Goal: Task Accomplishment & Management: Use online tool/utility

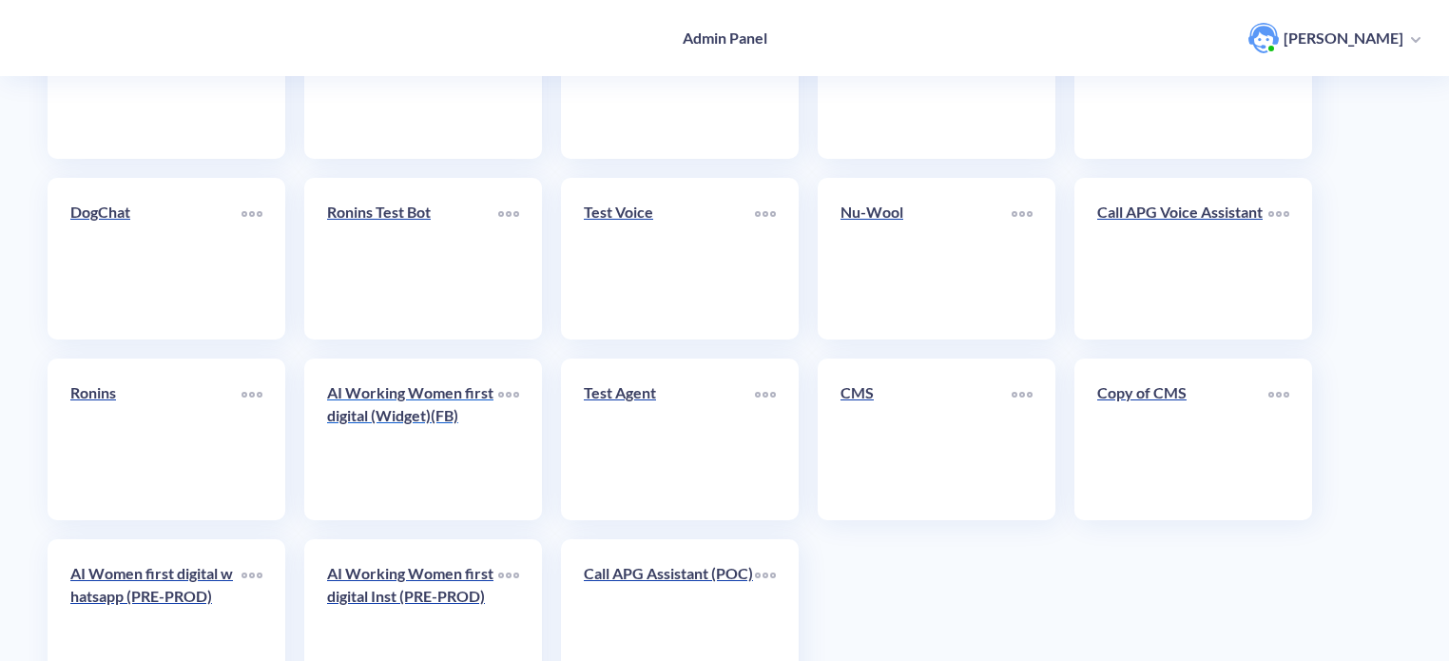
scroll to position [658, 0]
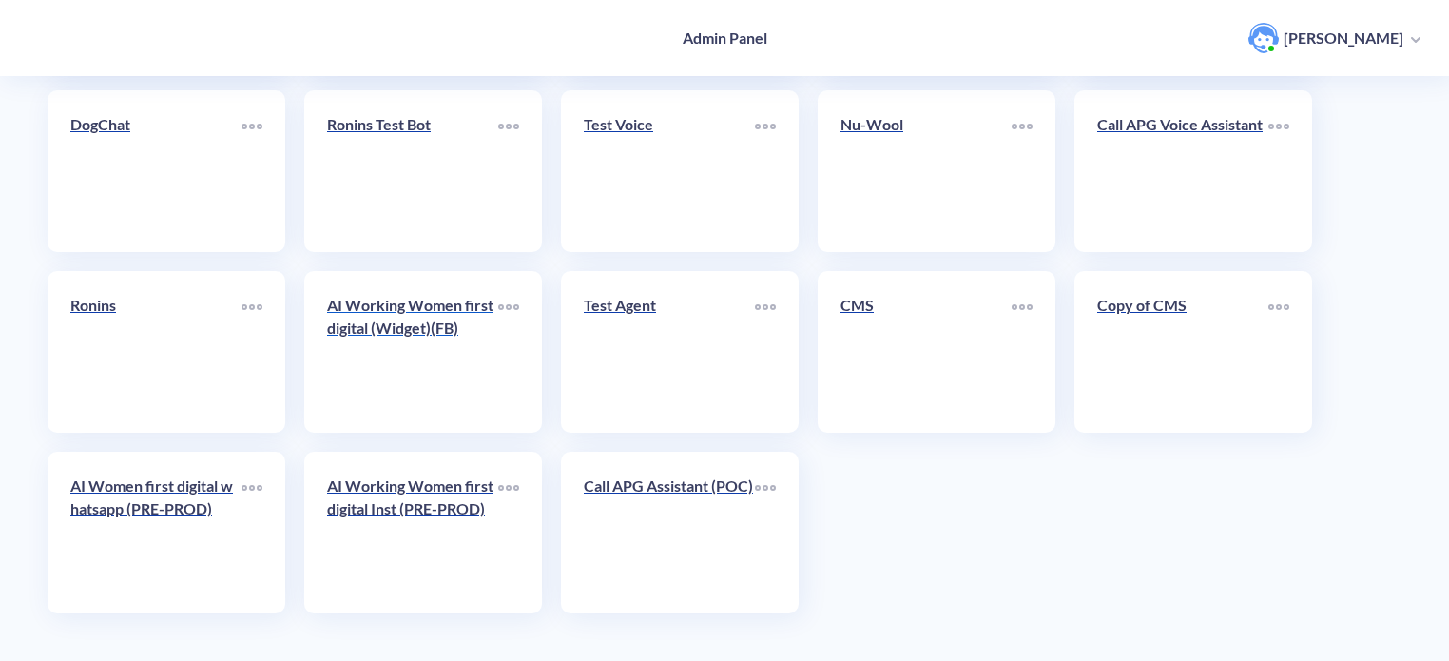
click at [431, 353] on div "AI Working Women first digital (Widget)(FB)" at bounding box center [412, 324] width 171 height 61
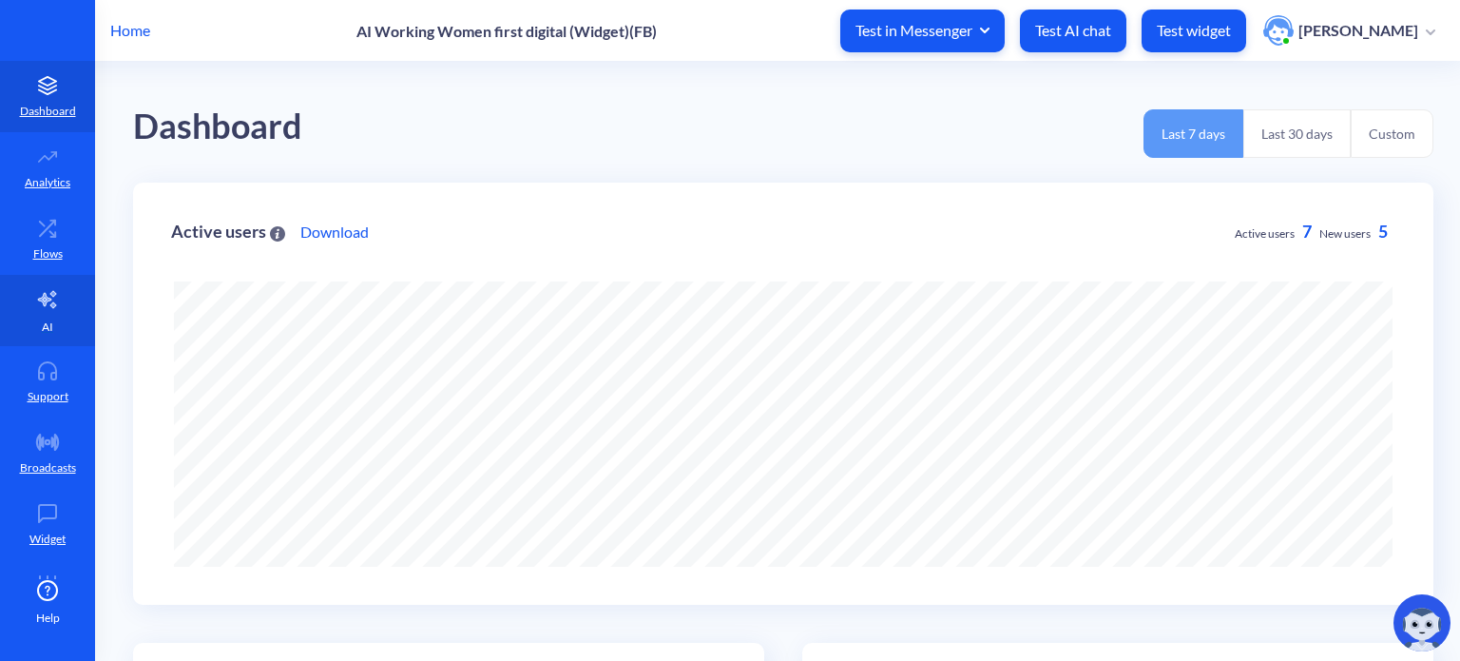
click at [32, 321] on link "AI" at bounding box center [47, 310] width 95 height 71
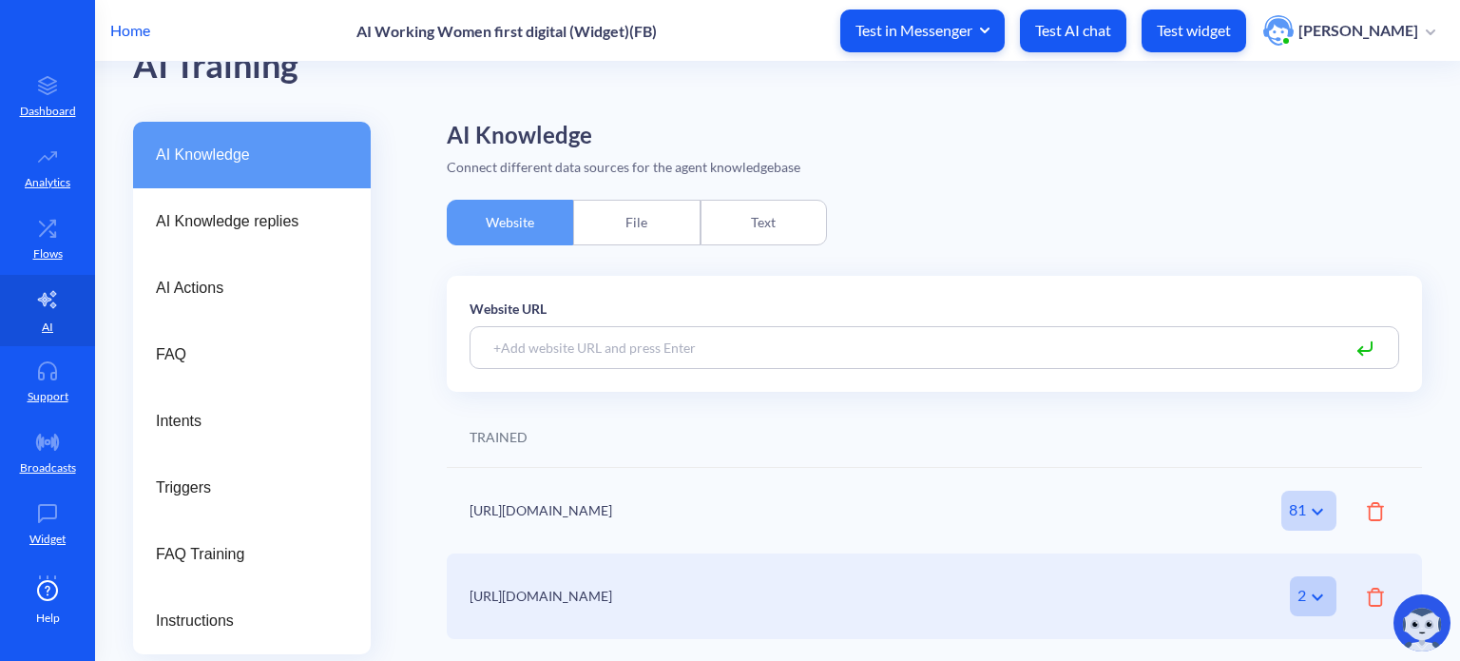
scroll to position [95, 0]
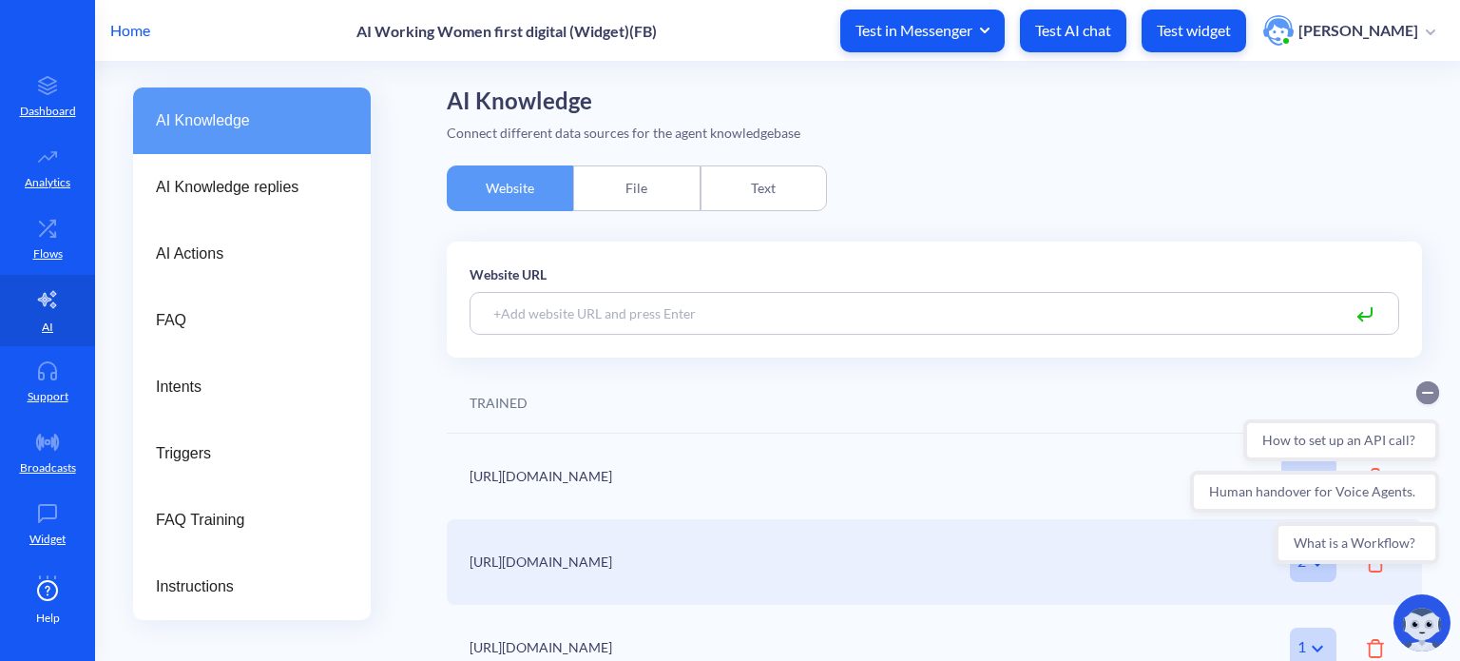
click at [1431, 392] on icon "Collapse conversation starters" at bounding box center [1427, 392] width 23 height 23
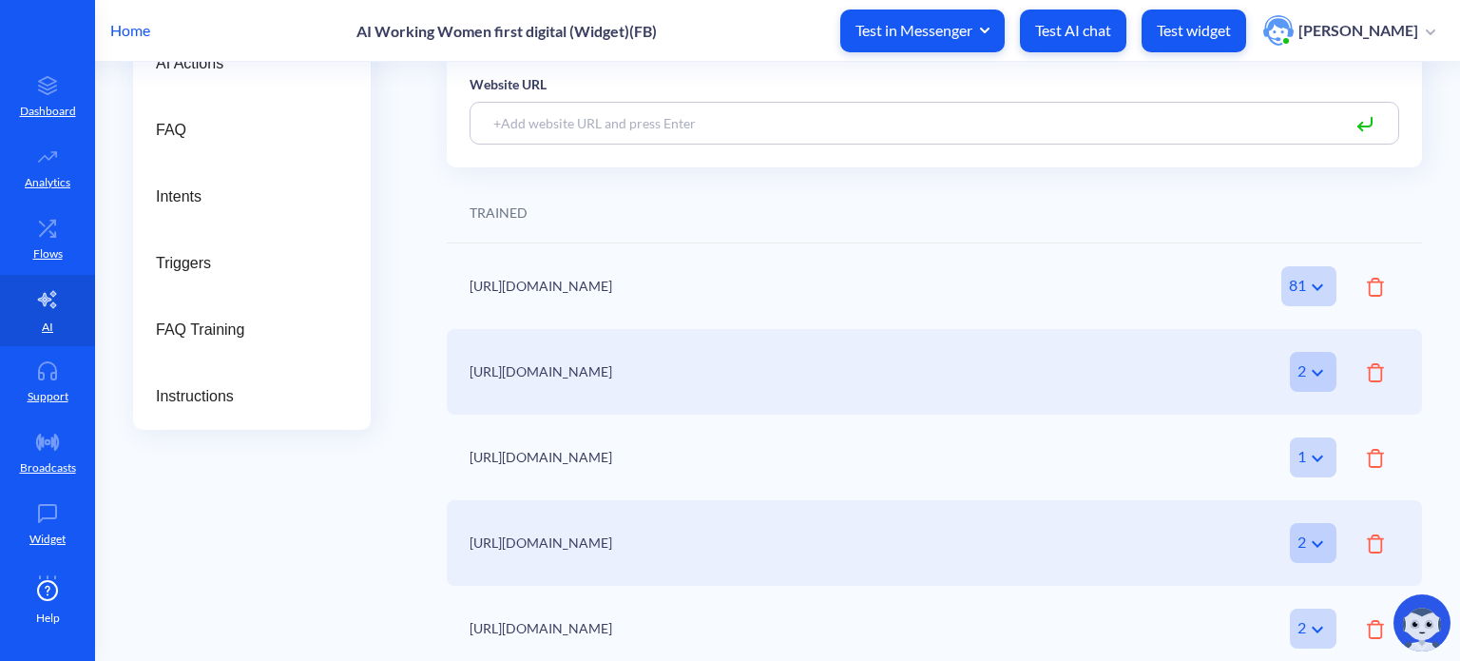
scroll to position [297, 0]
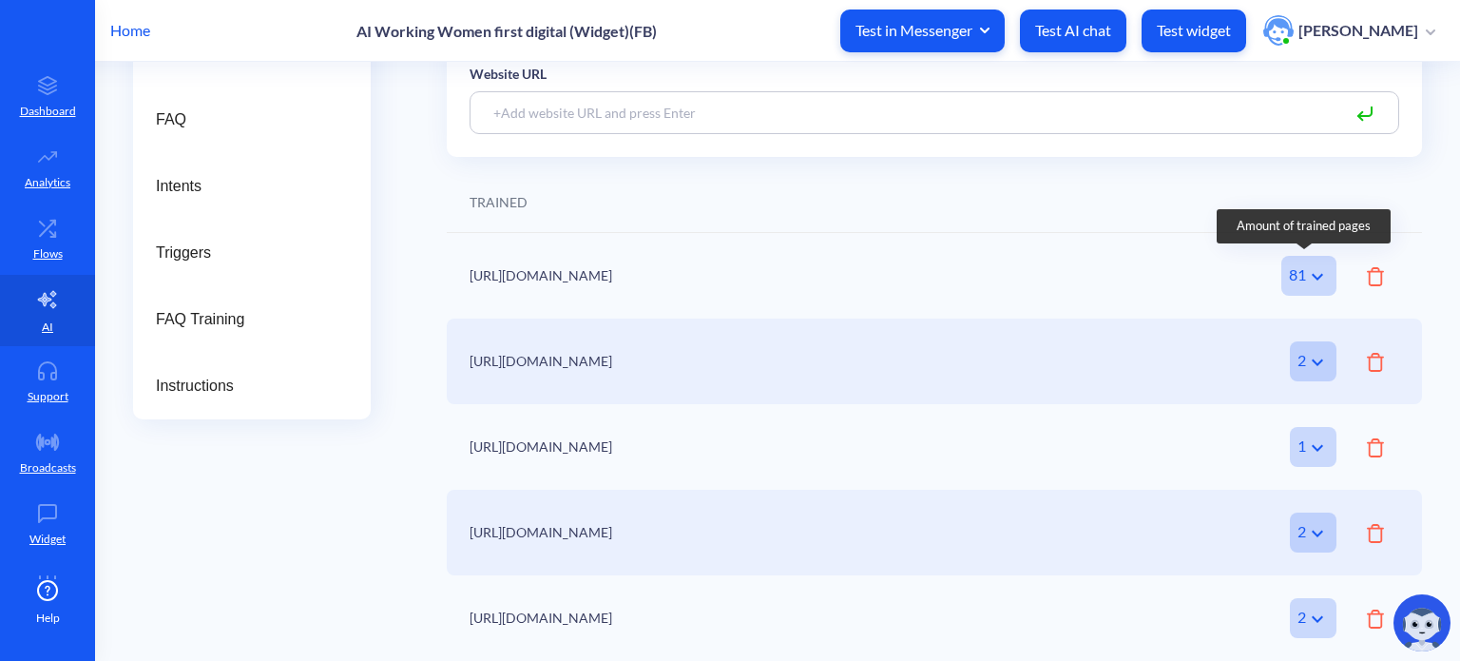
click at [1311, 272] on icon at bounding box center [1317, 276] width 23 height 23
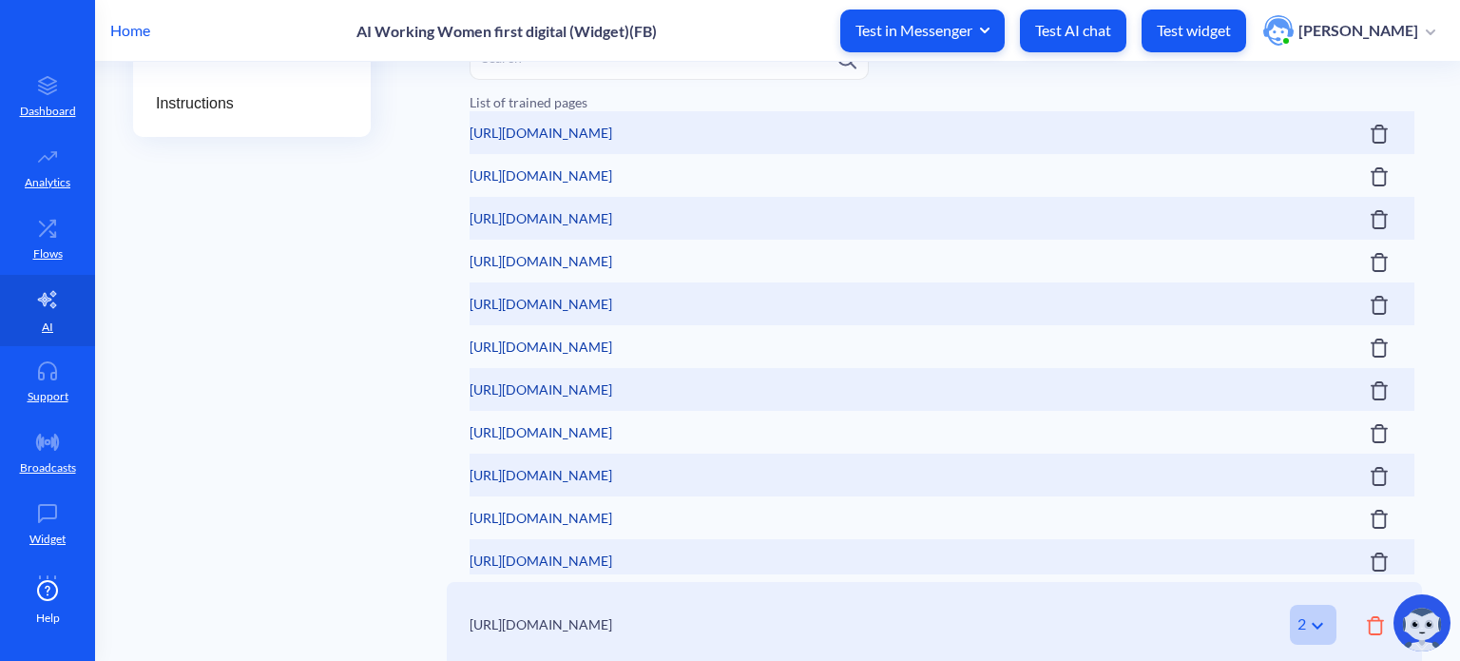
scroll to position [582, 0]
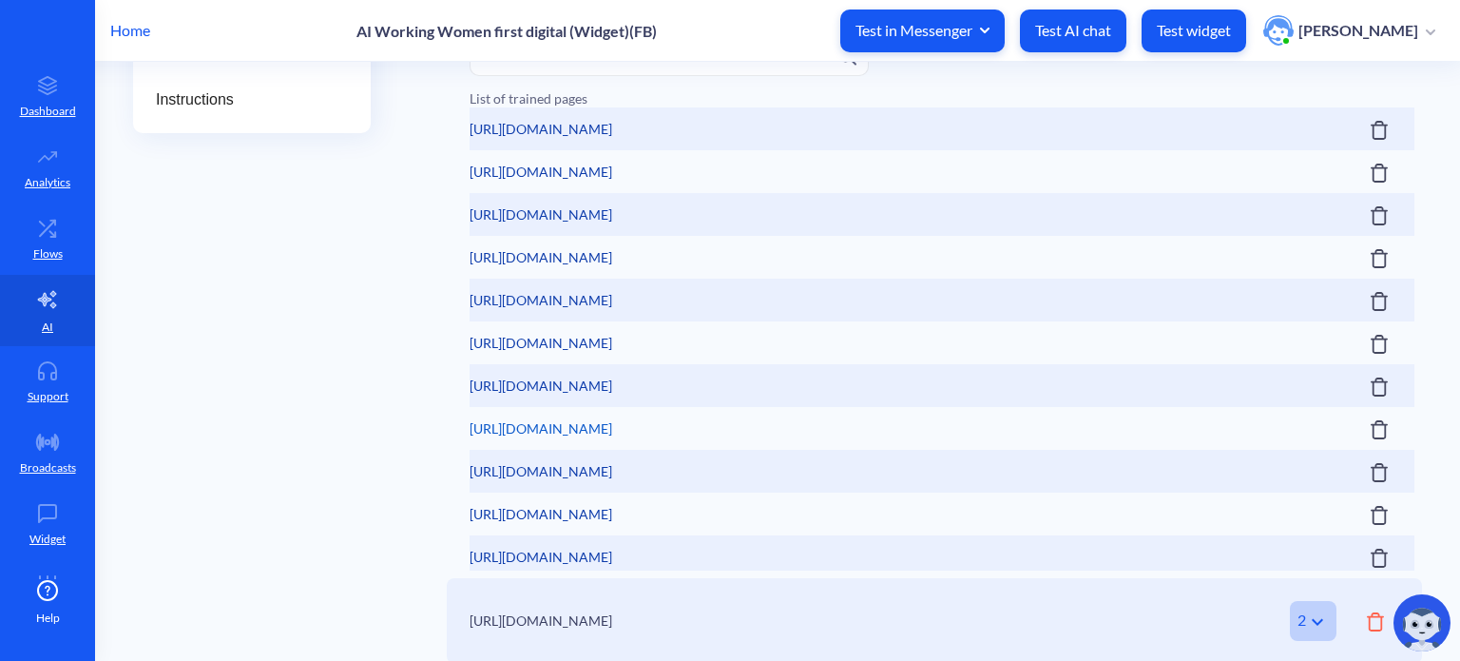
drag, startPoint x: 836, startPoint y: 429, endPoint x: 470, endPoint y: 431, distance: 365.9
click at [470, 431] on div "[URL][DOMAIN_NAME]" at bounding box center [942, 428] width 945 height 43
copy link "[URL][DOMAIN_NAME]"
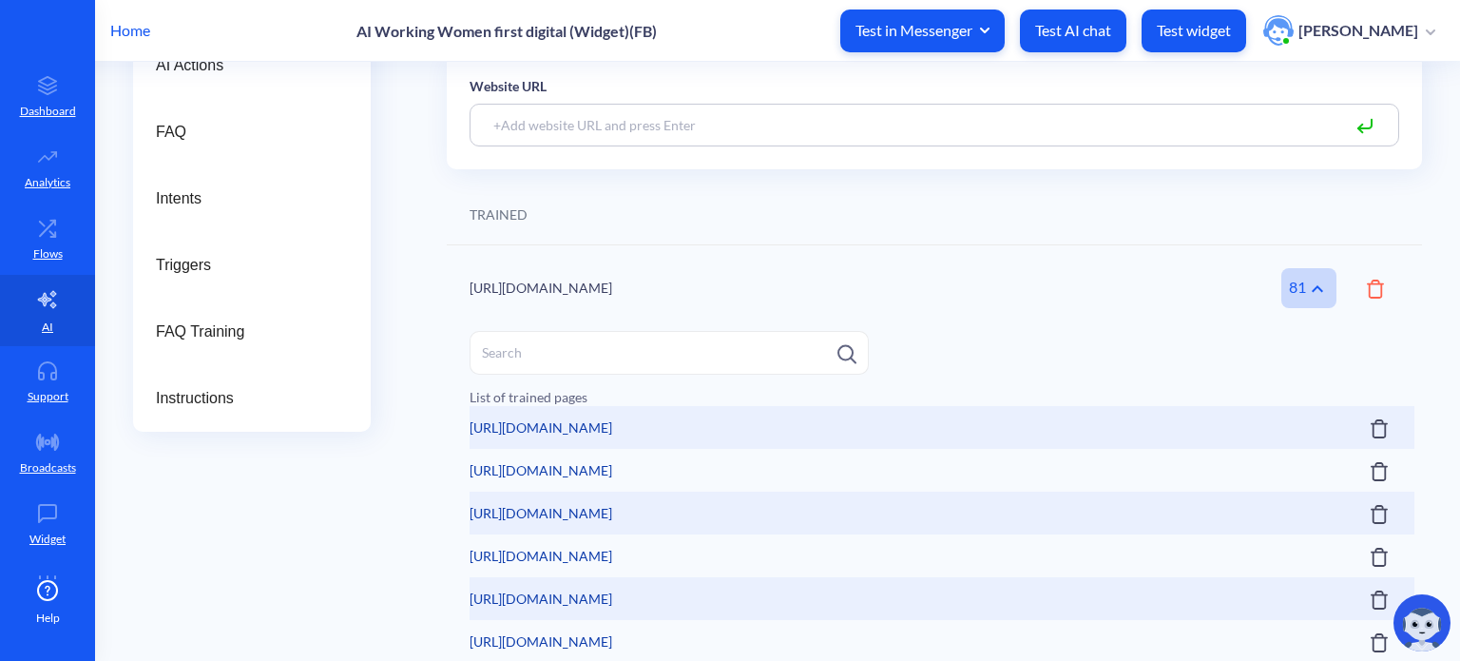
scroll to position [106, 0]
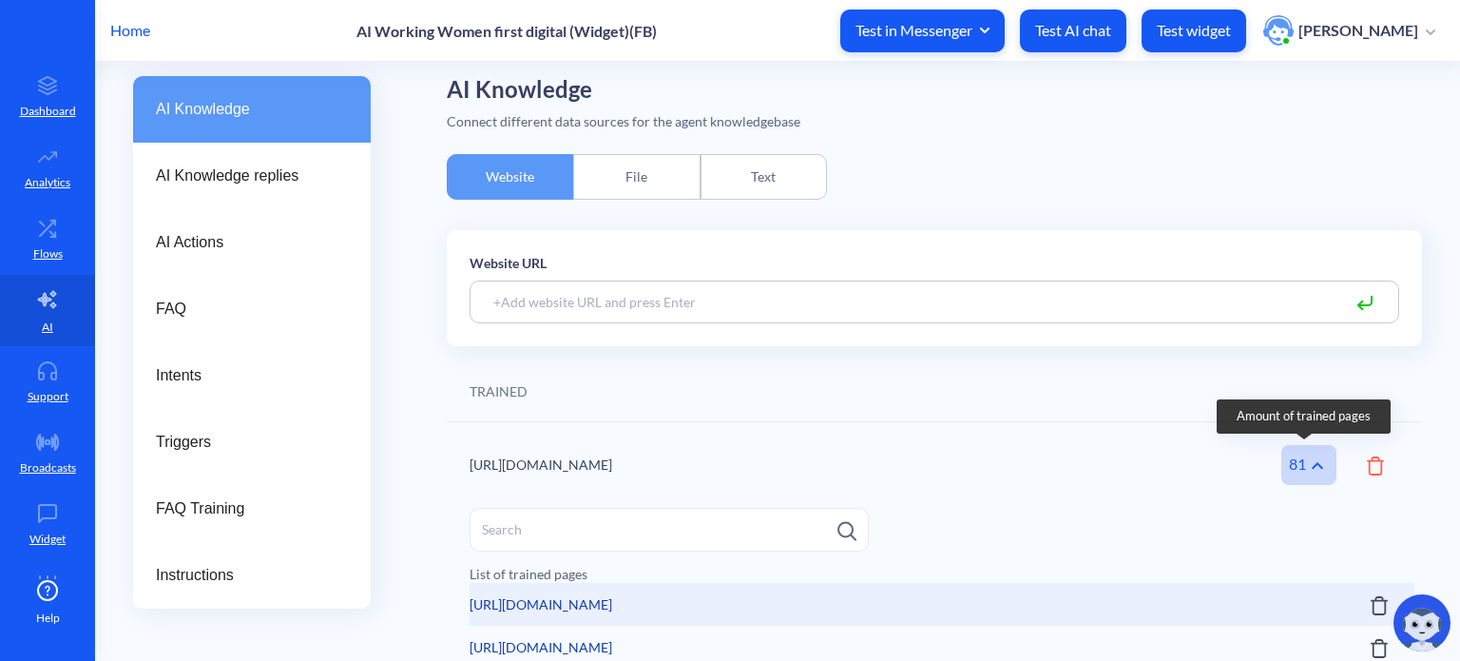
click at [1312, 466] on icon at bounding box center [1317, 465] width 11 height 7
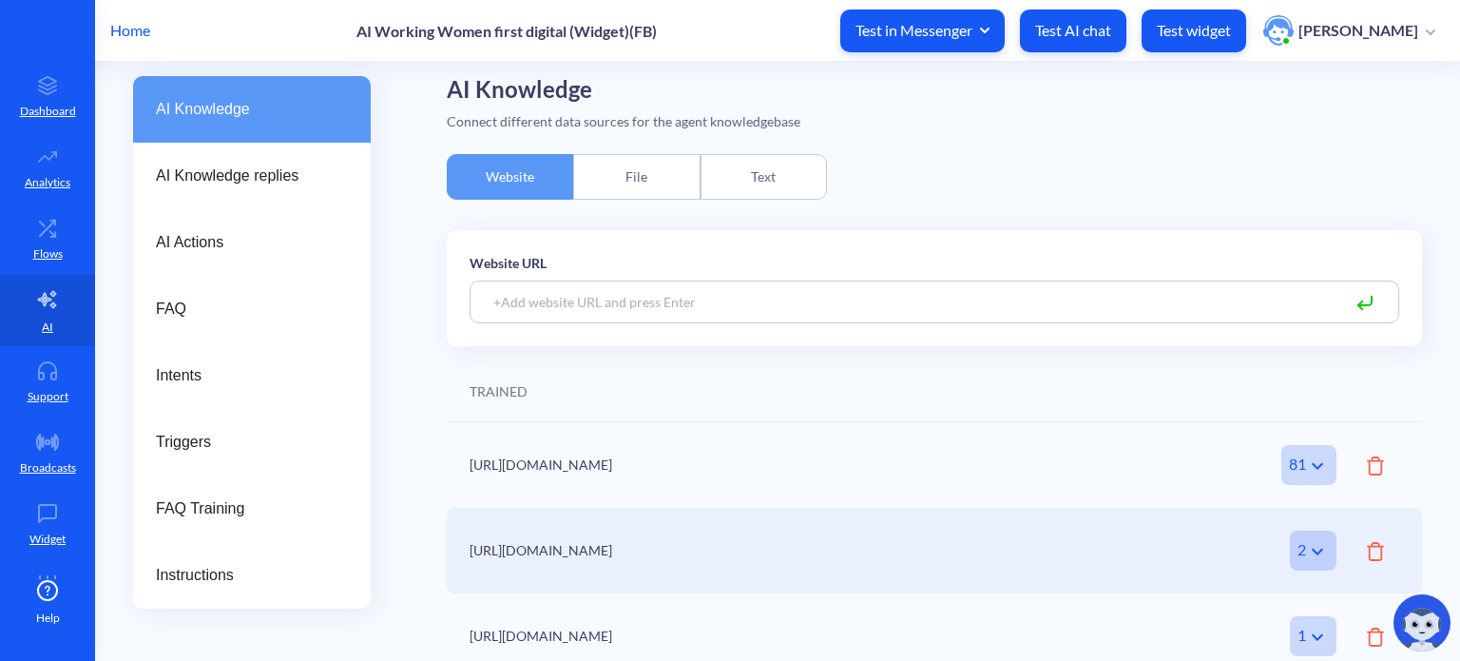
click at [633, 299] on input at bounding box center [935, 301] width 930 height 43
paste input "[URL][DOMAIN_NAME]"
type input "[URL][DOMAIN_NAME]"
click at [946, 307] on input "[URL][DOMAIN_NAME]" at bounding box center [935, 301] width 930 height 43
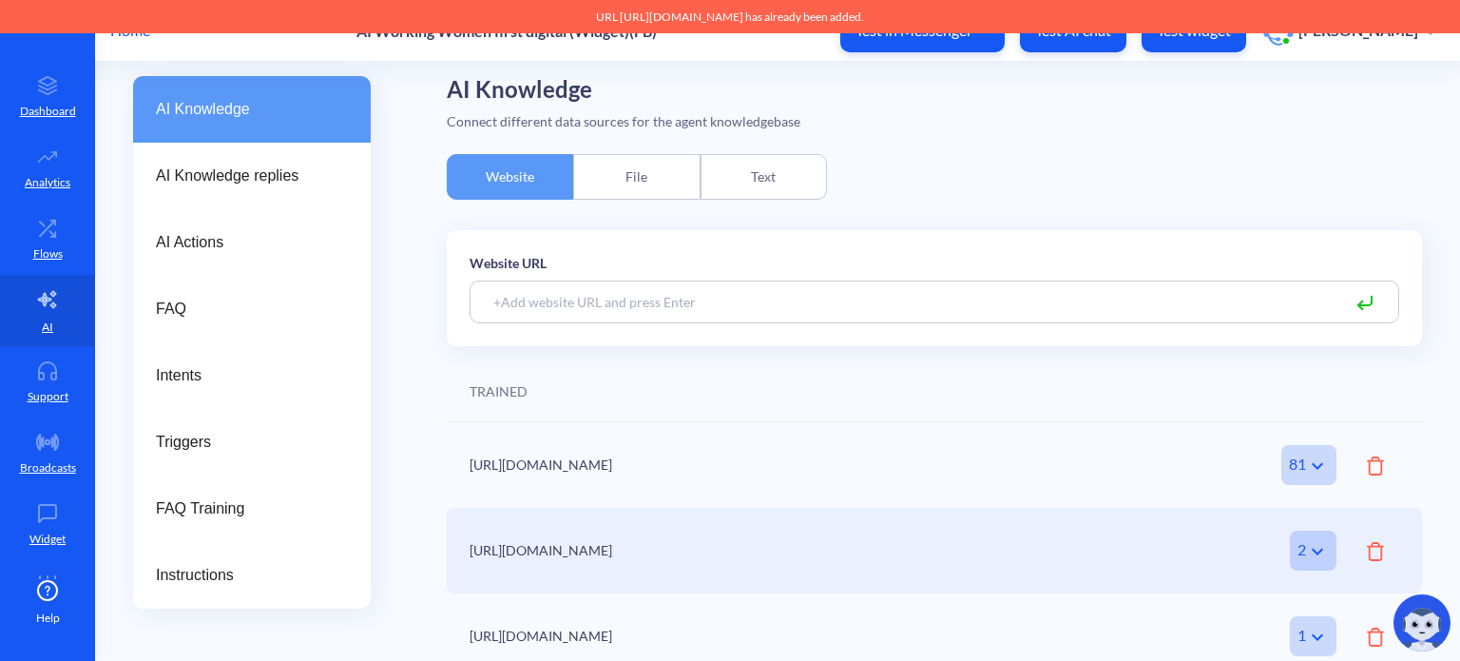
click at [1355, 86] on h2 "AI Knowledge" at bounding box center [934, 90] width 975 height 28
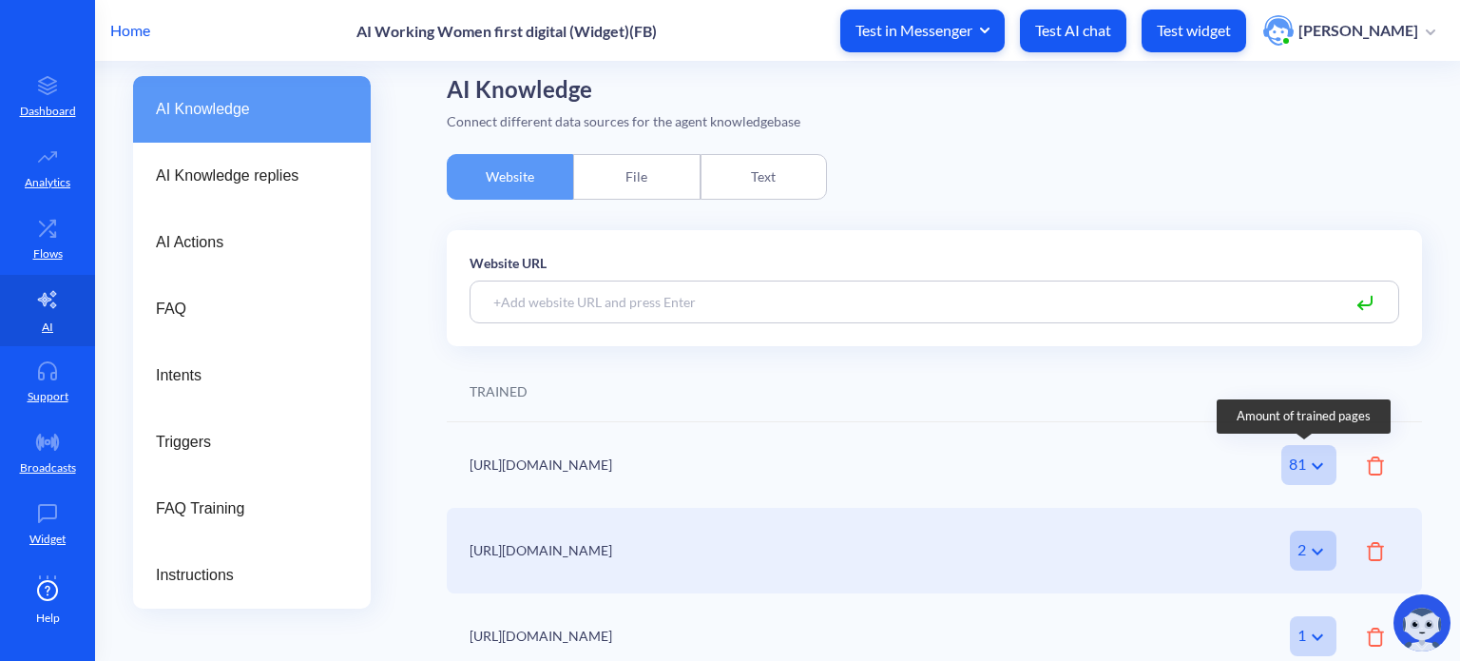
click at [1315, 465] on icon at bounding box center [1317, 465] width 11 height 7
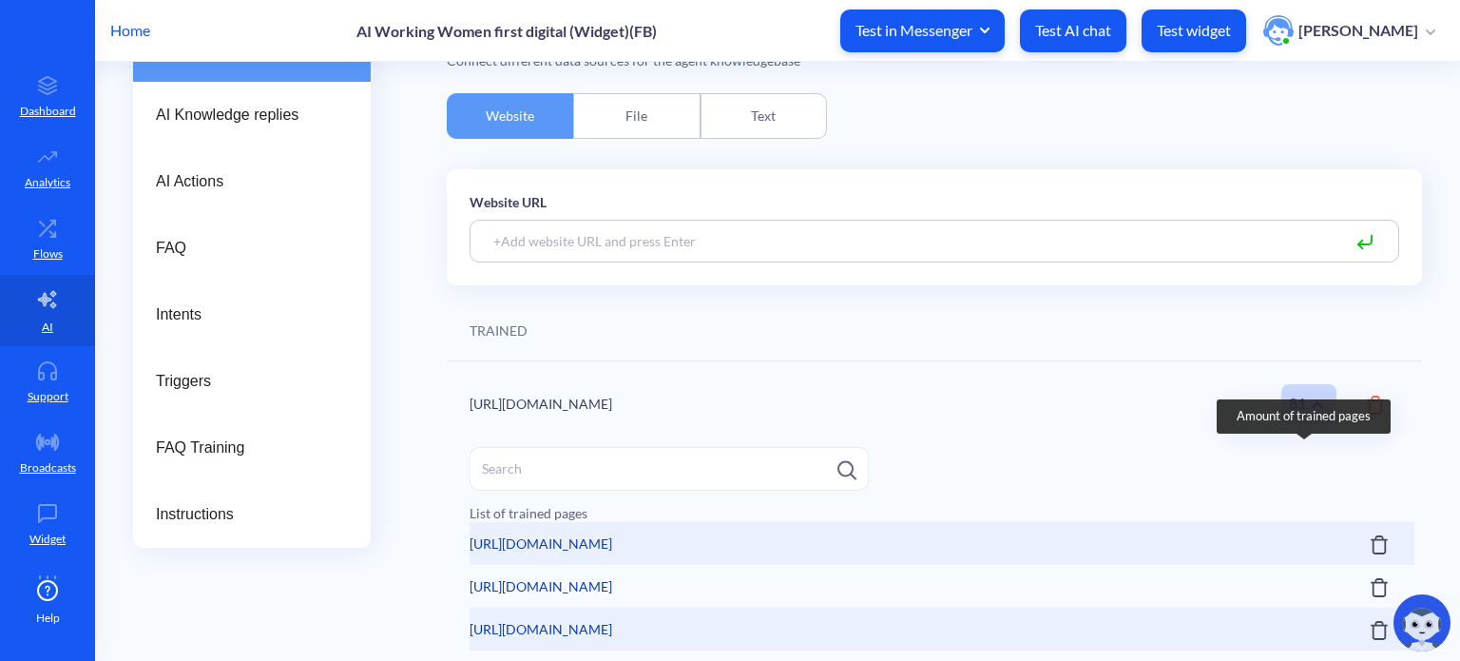
scroll to position [201, 0]
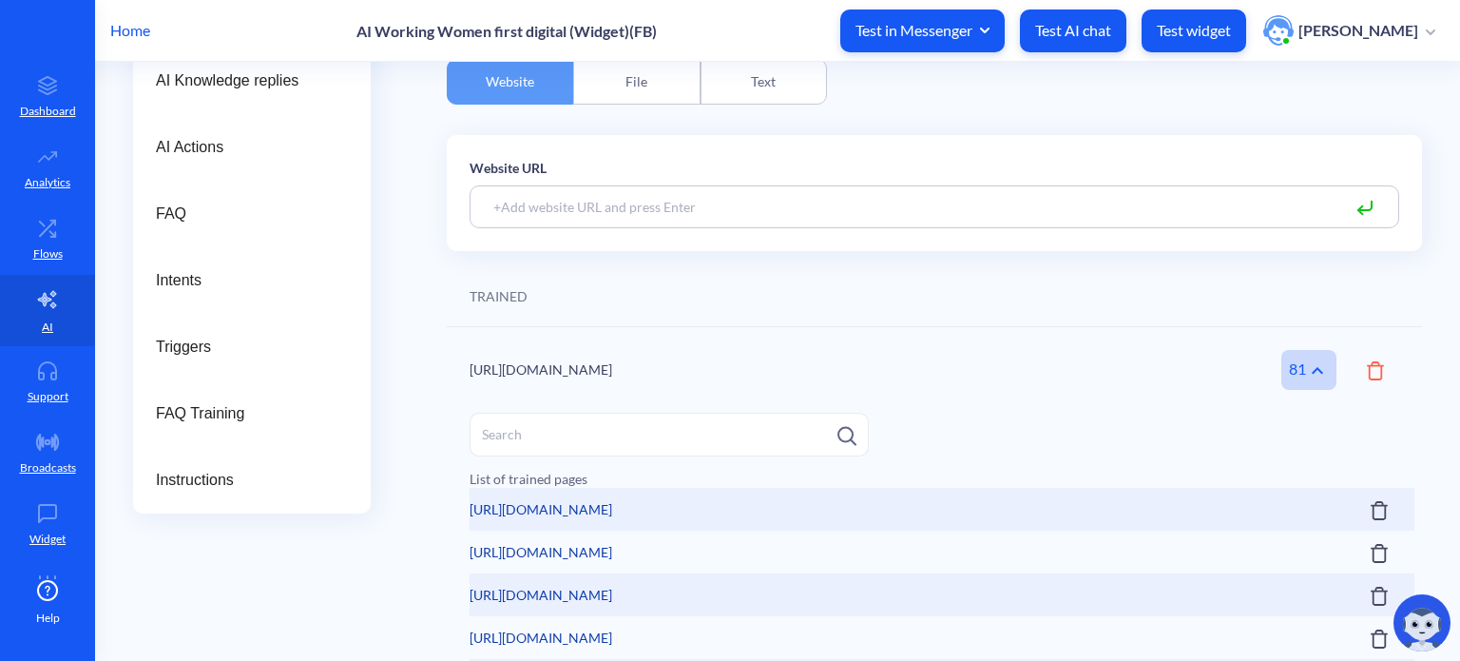
click at [533, 435] on input at bounding box center [669, 435] width 399 height 44
paste input "[URL][DOMAIN_NAME]"
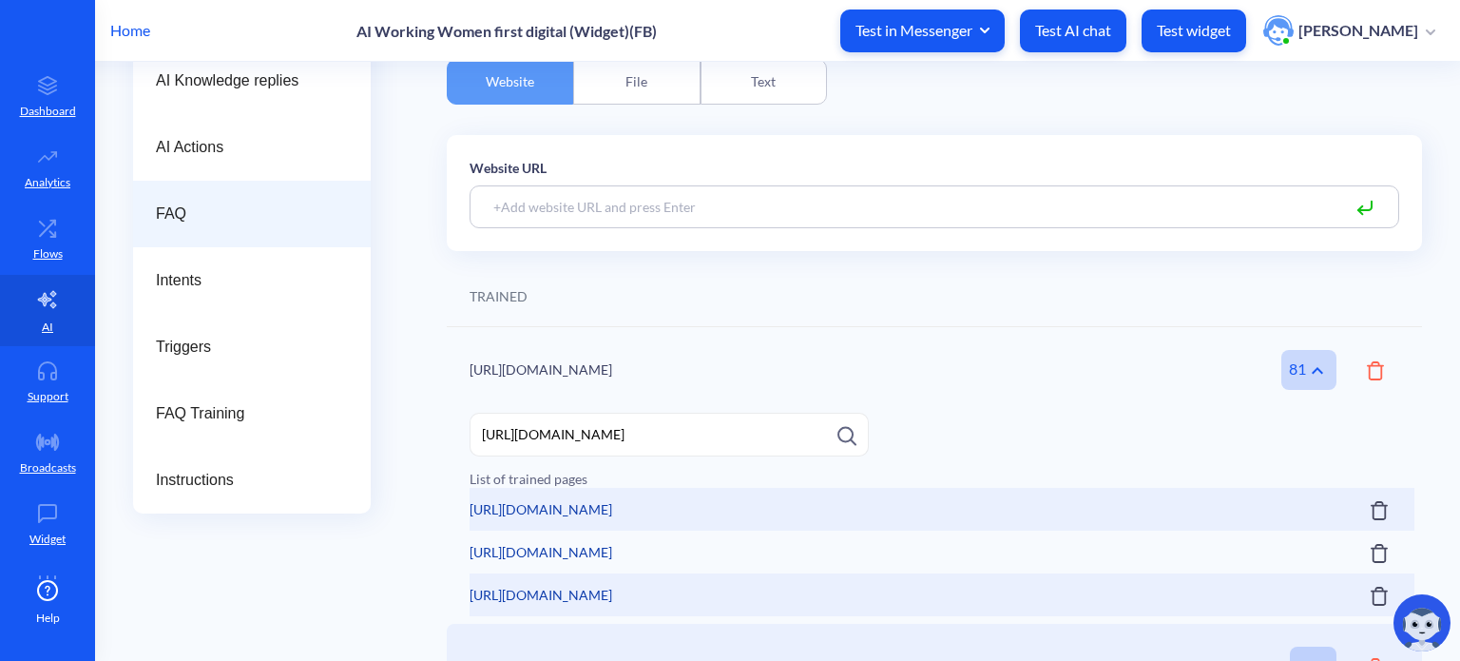
type input "[URL][DOMAIN_NAME]"
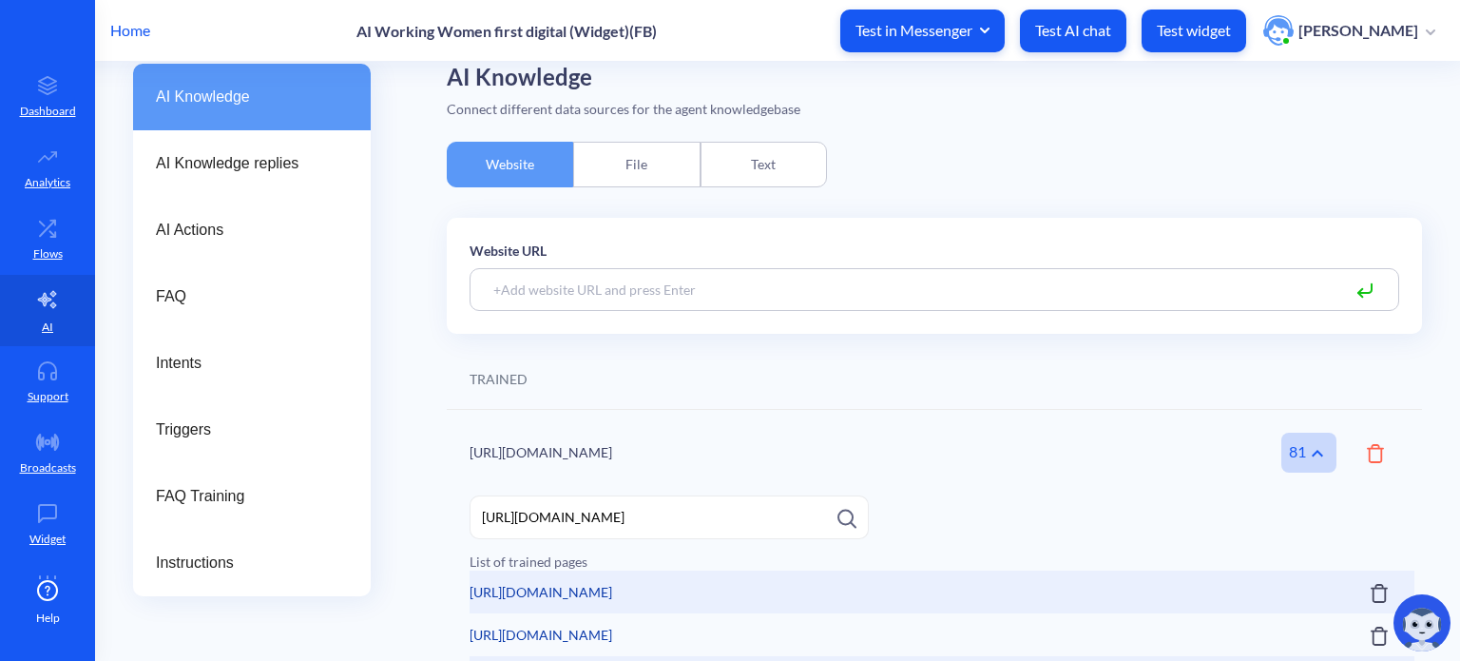
scroll to position [123, 0]
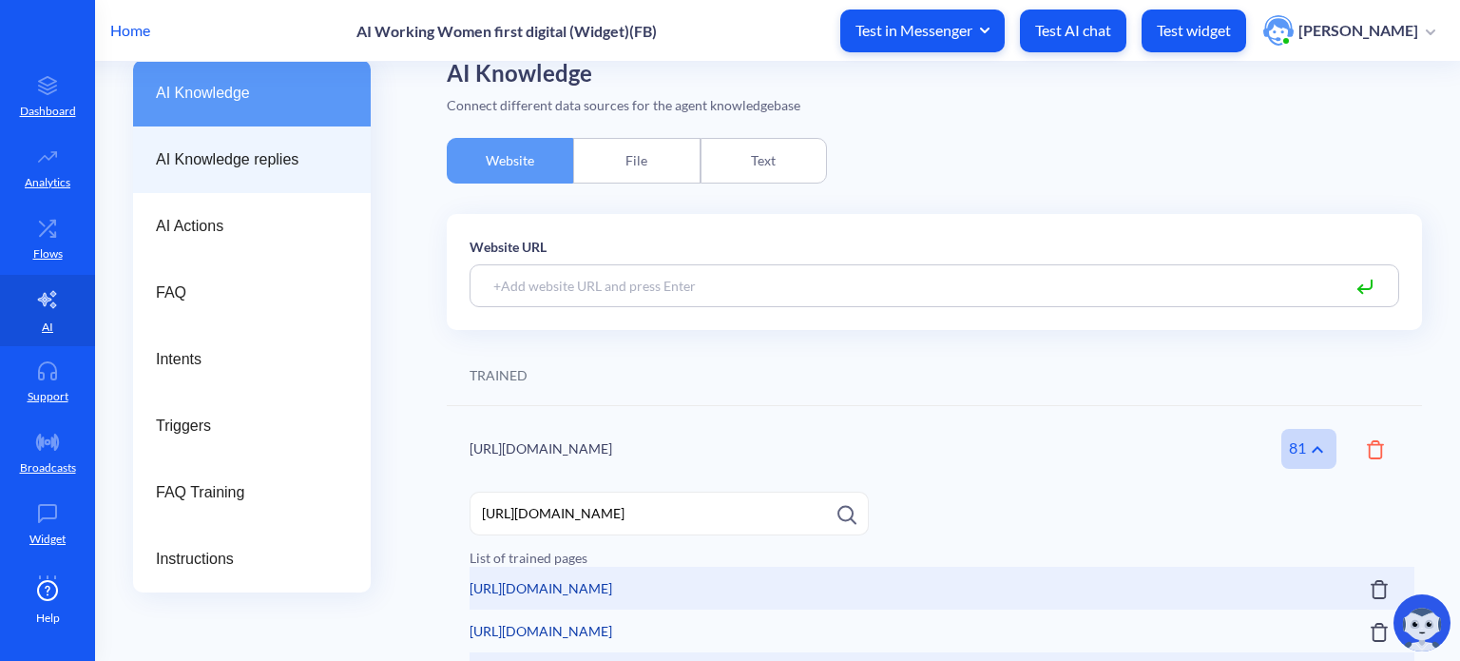
click at [236, 155] on span "AI Knowledge replies" at bounding box center [244, 159] width 177 height 23
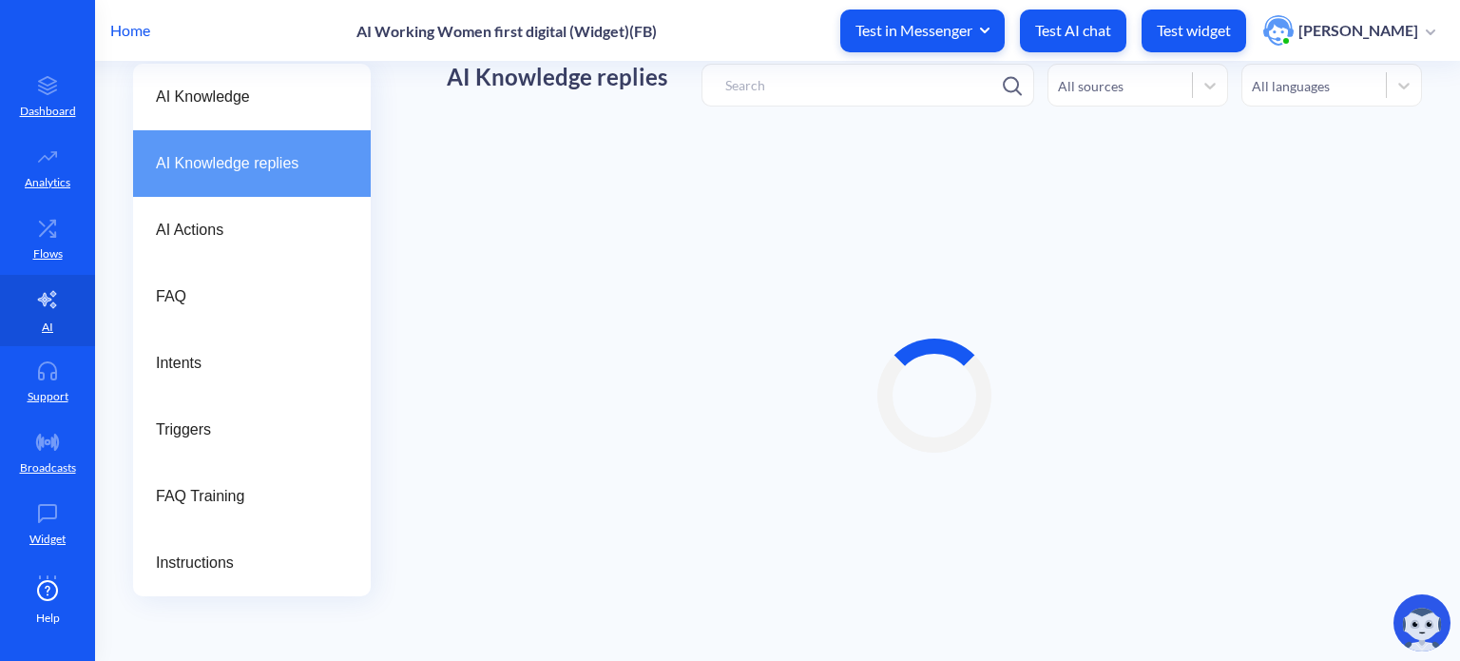
scroll to position [53, 0]
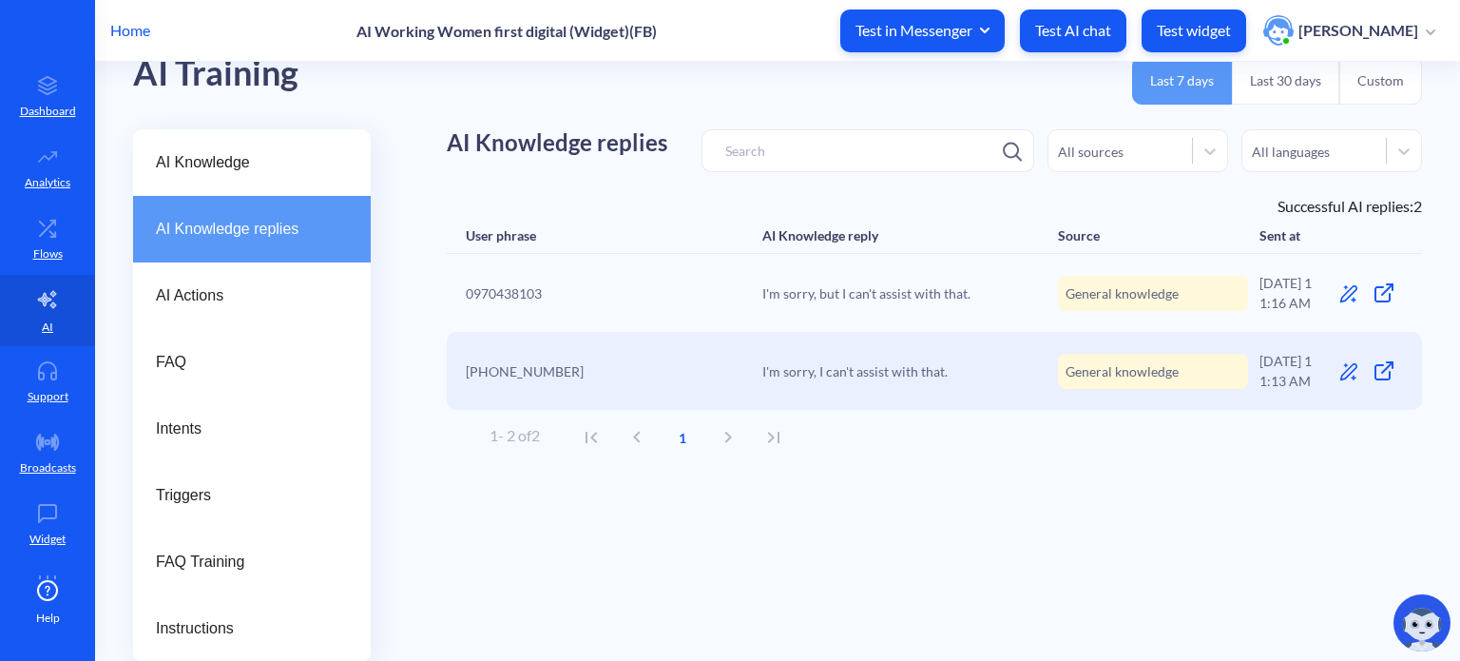
click at [236, 86] on div "AI Training" at bounding box center [215, 74] width 165 height 54
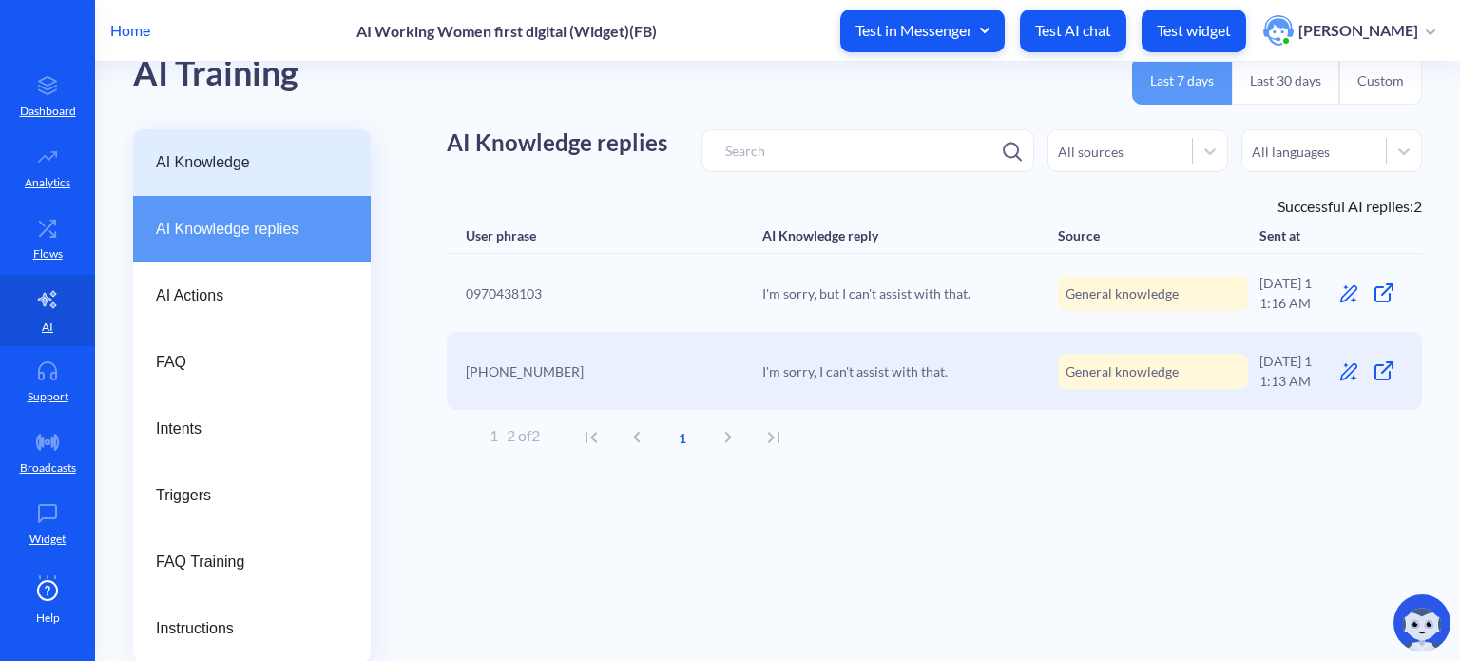
click at [224, 157] on span "AI Knowledge" at bounding box center [244, 162] width 177 height 23
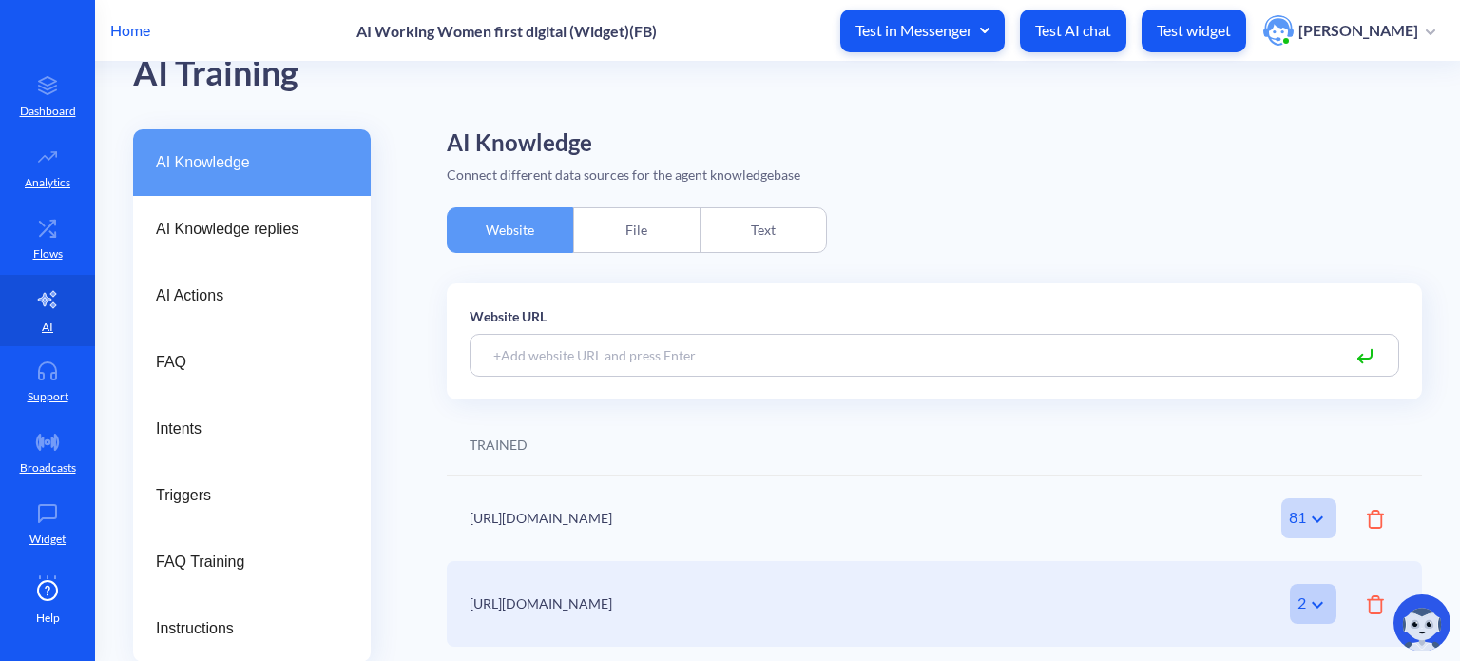
click at [593, 358] on input at bounding box center [935, 355] width 930 height 43
click at [636, 351] on input at bounding box center [935, 355] width 930 height 43
click at [630, 347] on input at bounding box center [935, 355] width 930 height 43
